Goal: Task Accomplishment & Management: Complete application form

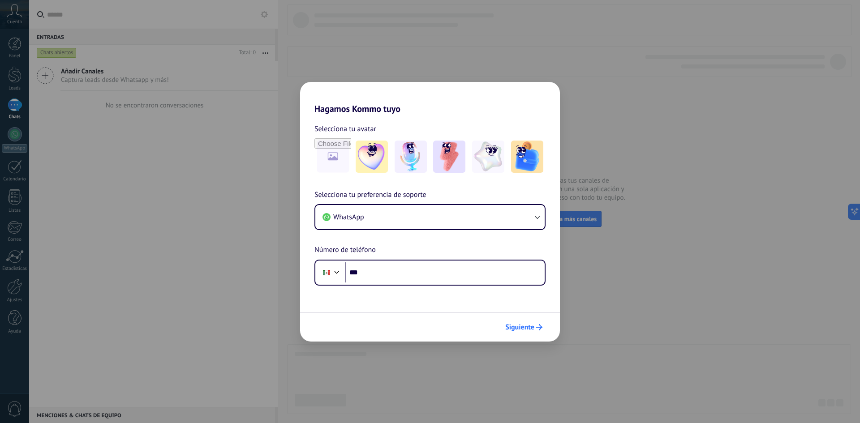
click at [529, 330] on span "Siguiente" at bounding box center [519, 327] width 29 height 6
click at [523, 329] on span "Siguiente" at bounding box center [519, 327] width 29 height 6
click at [376, 261] on div "Phone ***" at bounding box center [429, 273] width 231 height 26
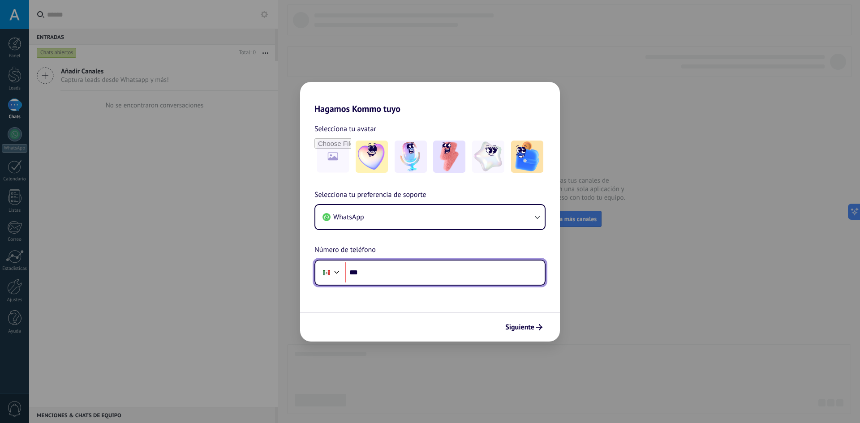
click at [376, 272] on input "***" at bounding box center [445, 272] width 200 height 21
